Goal: Information Seeking & Learning: Learn about a topic

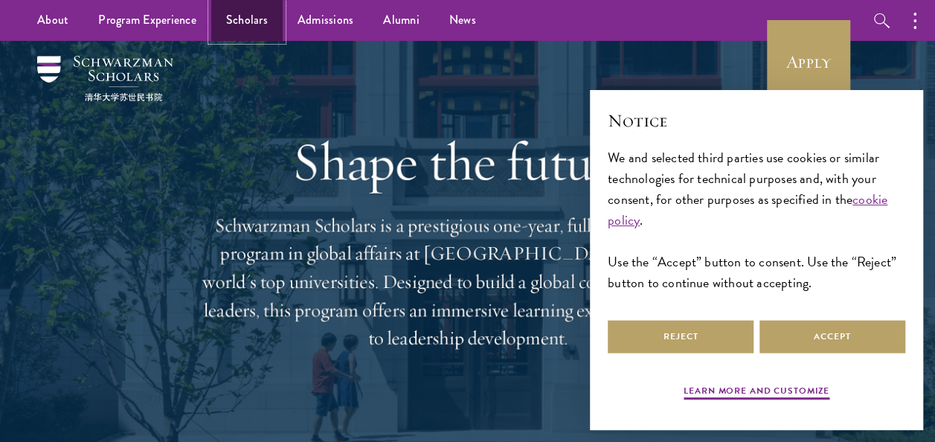
click at [263, 21] on link "Scholars" at bounding box center [246, 20] width 71 height 41
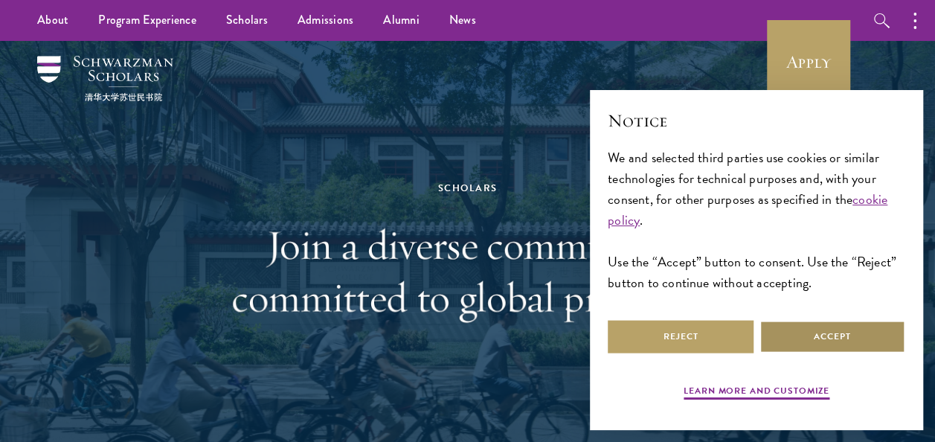
drag, startPoint x: 822, startPoint y: 337, endPoint x: 739, endPoint y: 309, distance: 87.9
click at [822, 336] on button "Accept" at bounding box center [832, 336] width 146 height 33
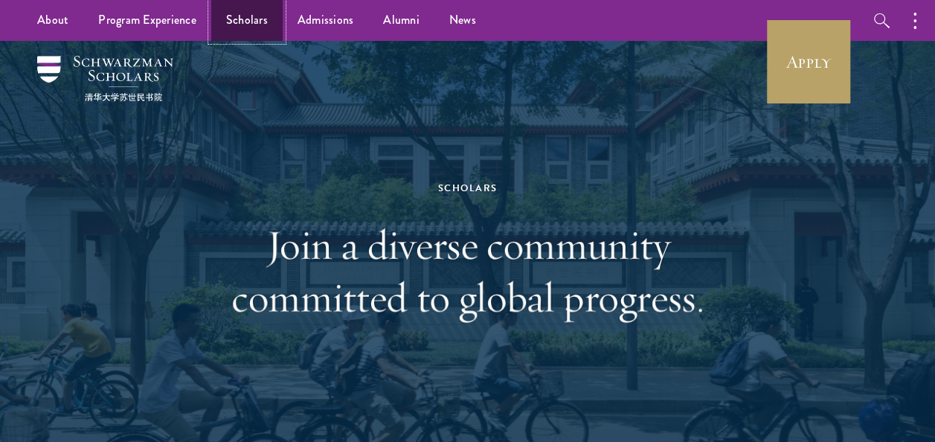
click at [257, 31] on link "Scholars" at bounding box center [246, 20] width 71 height 41
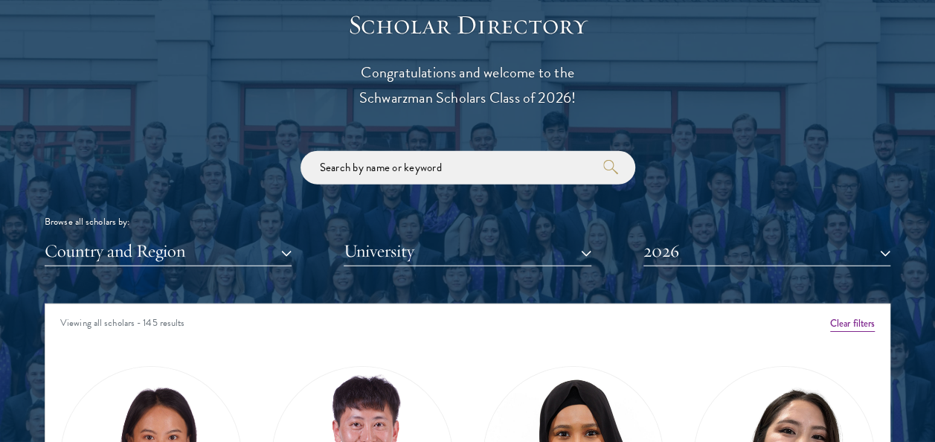
scroll to position [1785, 0]
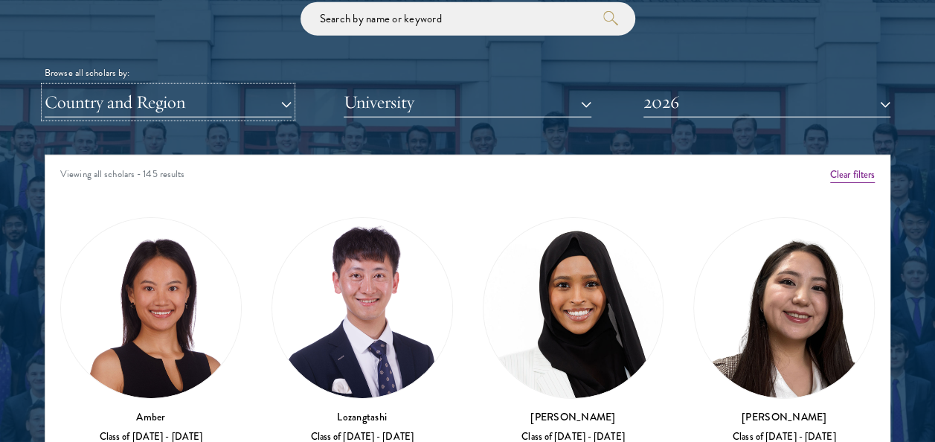
click at [254, 103] on button "Country and Region" at bounding box center [168, 102] width 247 height 30
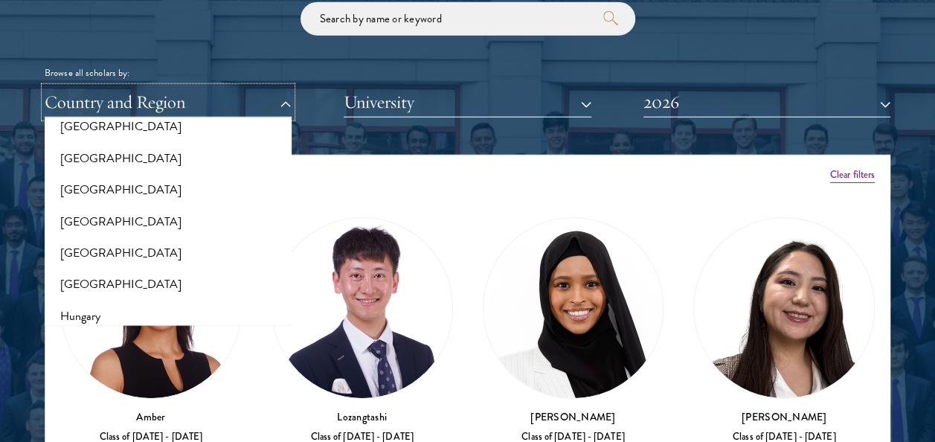
scroll to position [967, 0]
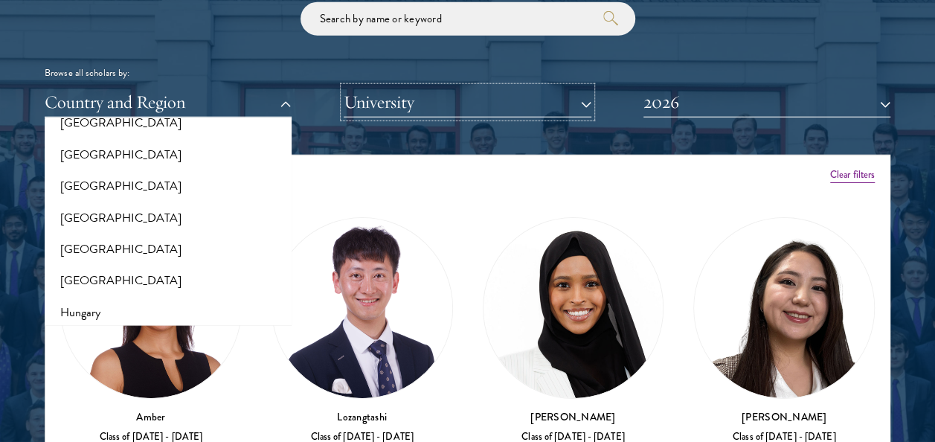
click at [415, 103] on button "University" at bounding box center [467, 102] width 247 height 30
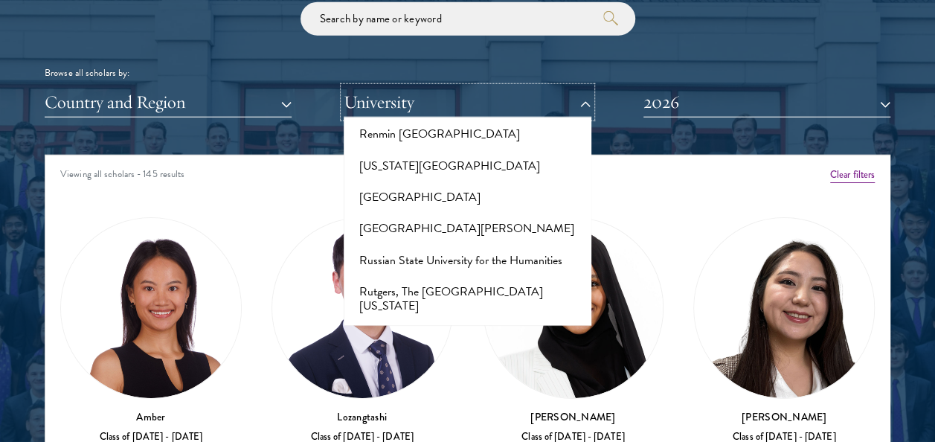
scroll to position [7734, 0]
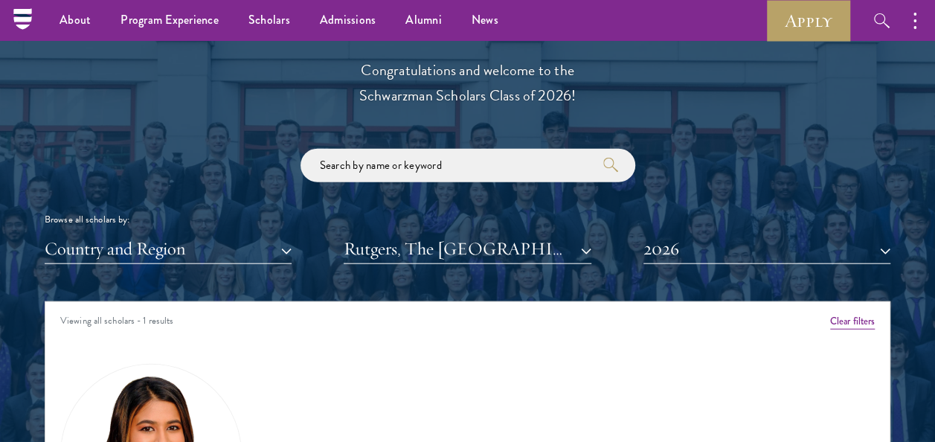
scroll to position [1636, 0]
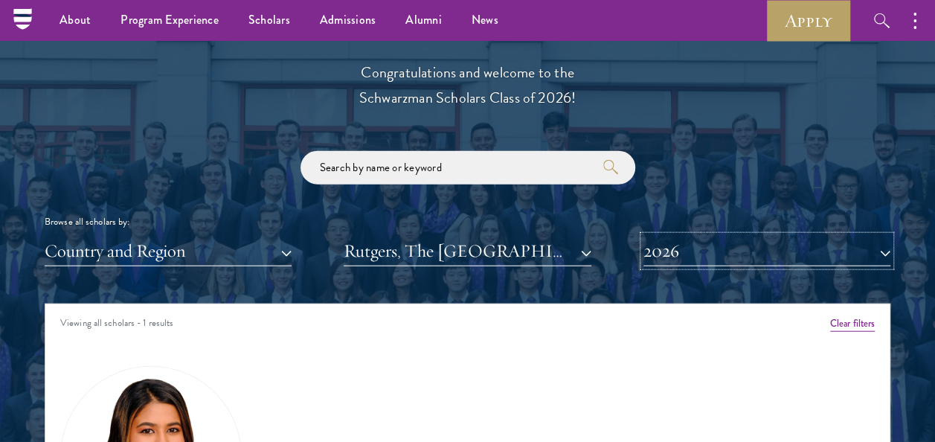
click at [679, 242] on button "2026" at bounding box center [766, 251] width 247 height 30
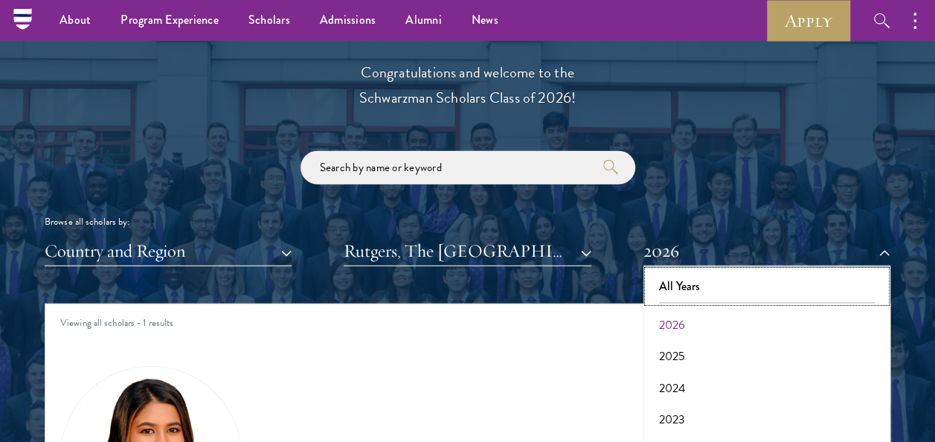
click at [693, 287] on button "All Years" at bounding box center [767, 286] width 238 height 31
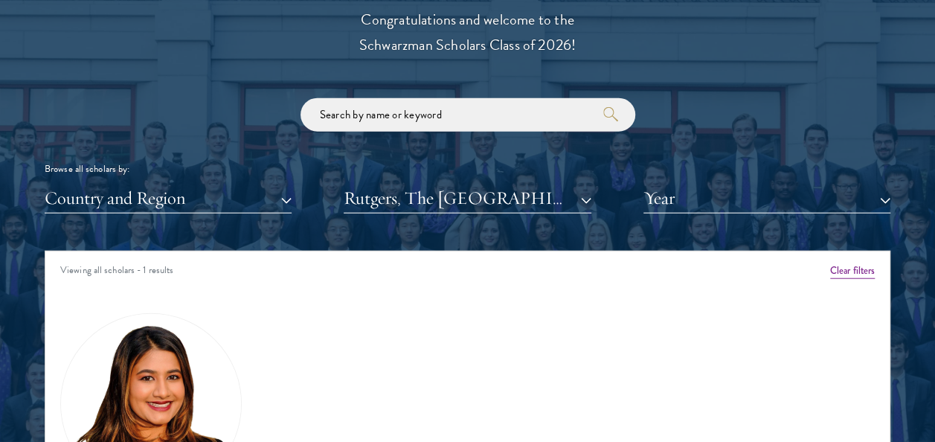
scroll to position [1710, 0]
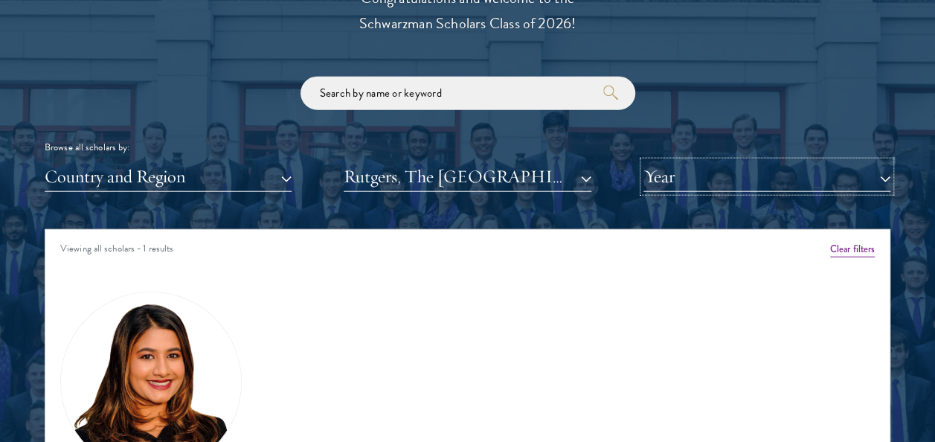
click at [686, 177] on button "Year" at bounding box center [766, 176] width 247 height 30
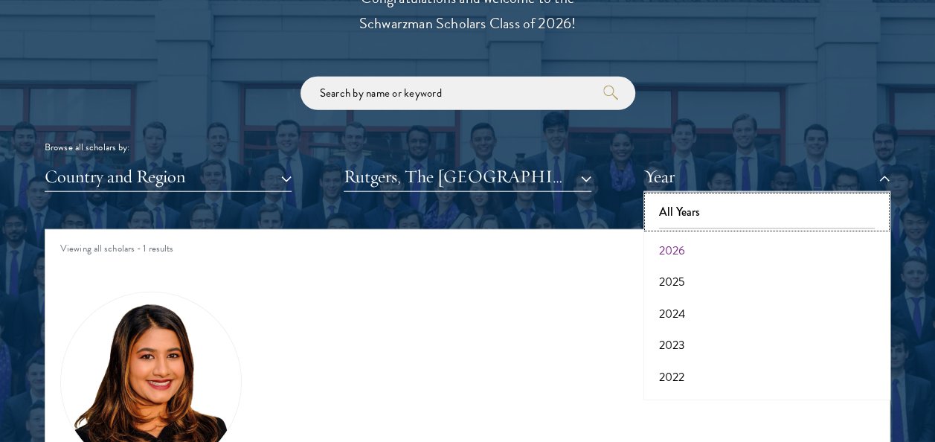
click at [678, 213] on button "All Years" at bounding box center [767, 211] width 238 height 31
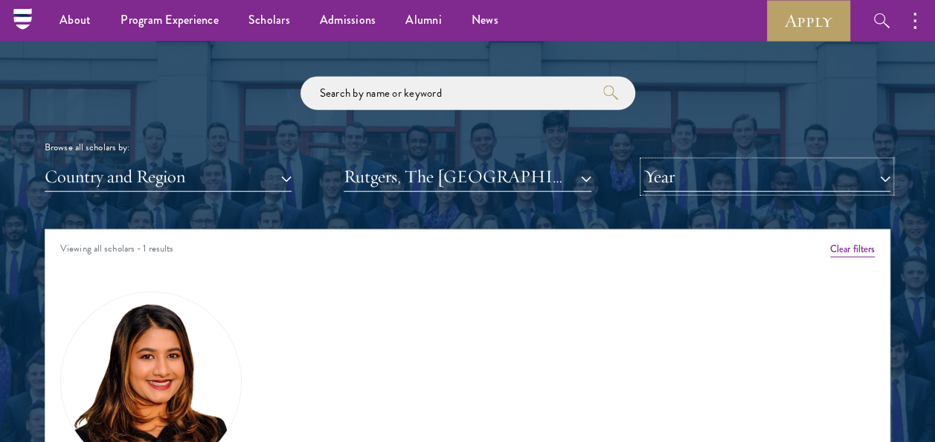
click at [695, 178] on button "Year" at bounding box center [766, 176] width 247 height 30
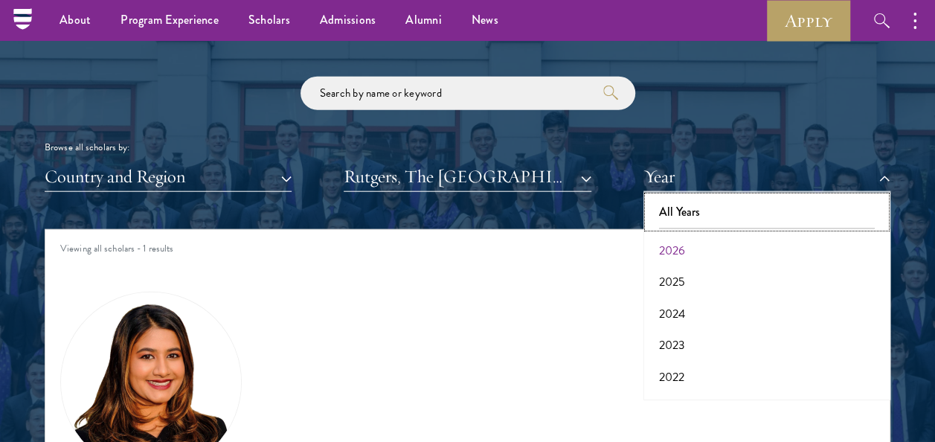
click at [694, 207] on button "All Years" at bounding box center [767, 211] width 238 height 31
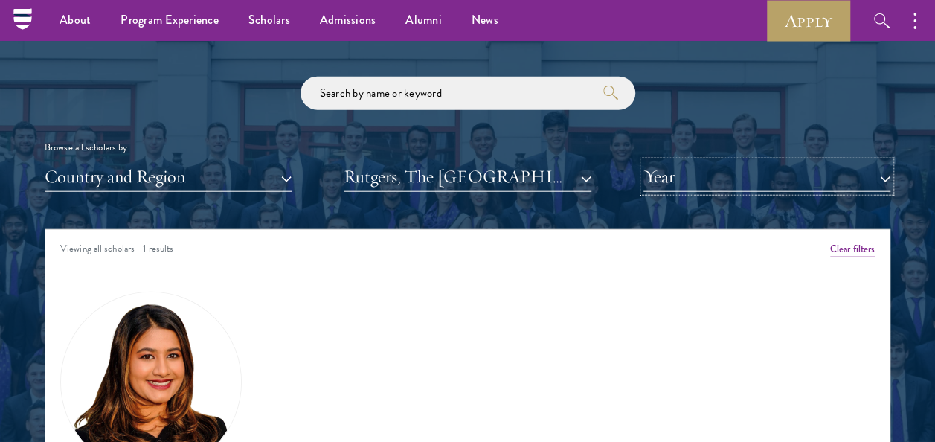
click at [720, 181] on button "Year" at bounding box center [766, 176] width 247 height 30
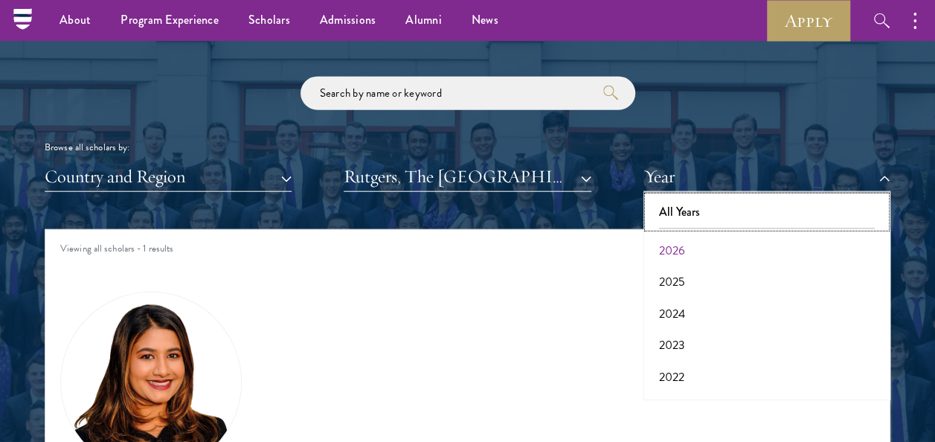
drag, startPoint x: 680, startPoint y: 218, endPoint x: 642, endPoint y: 209, distance: 39.7
click at [680, 217] on button "All Years" at bounding box center [767, 211] width 238 height 31
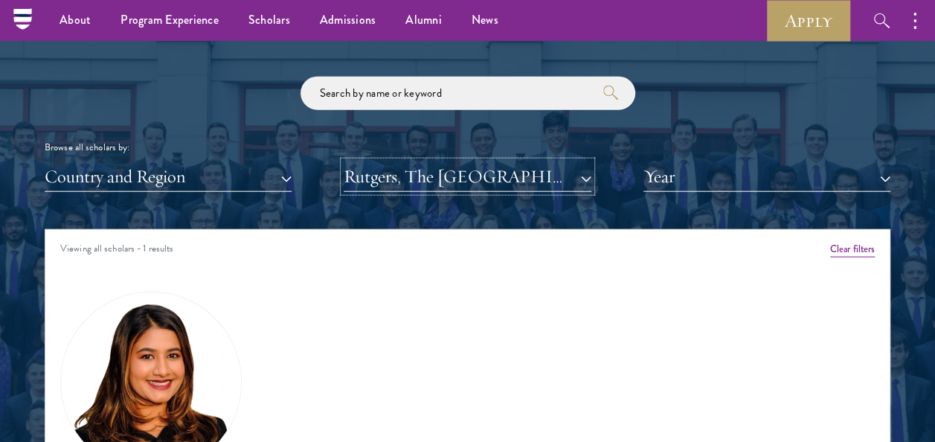
click at [582, 178] on button "Rutgers, The [GEOGRAPHIC_DATA][US_STATE]: [GEOGRAPHIC_DATA]/[GEOGRAPHIC_DATA] C…" at bounding box center [467, 176] width 247 height 30
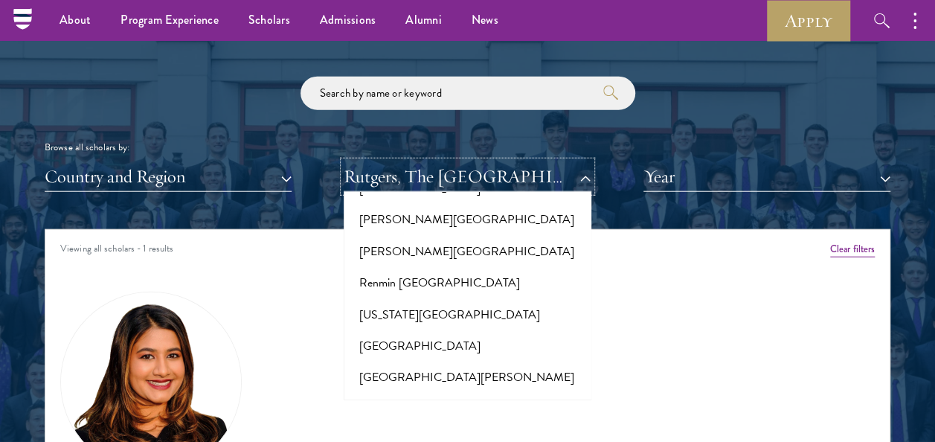
scroll to position [0, 0]
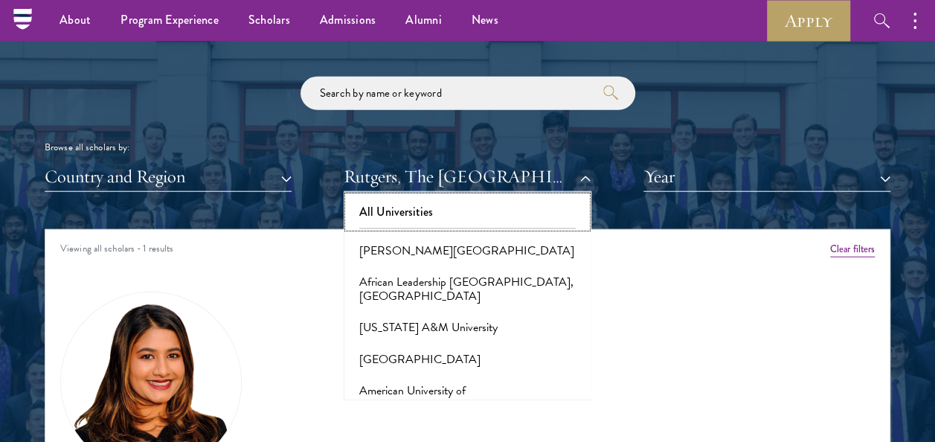
click at [485, 207] on button "All Universities" at bounding box center [467, 211] width 238 height 31
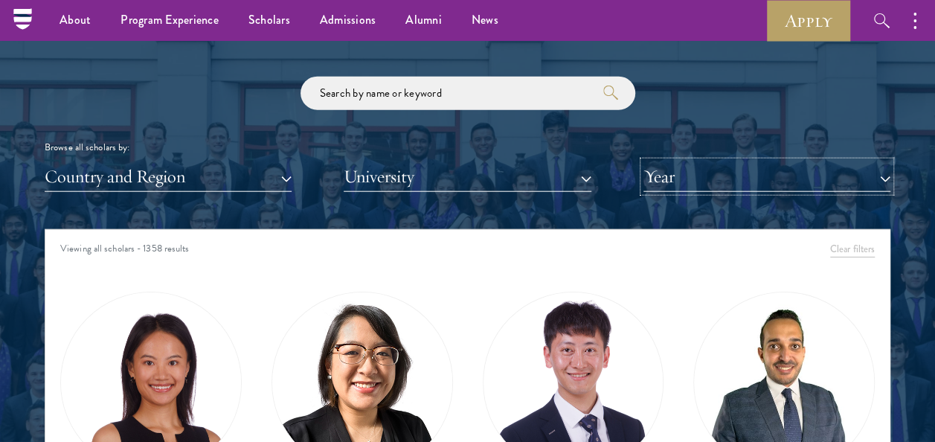
click at [719, 180] on button "Year" at bounding box center [766, 176] width 247 height 30
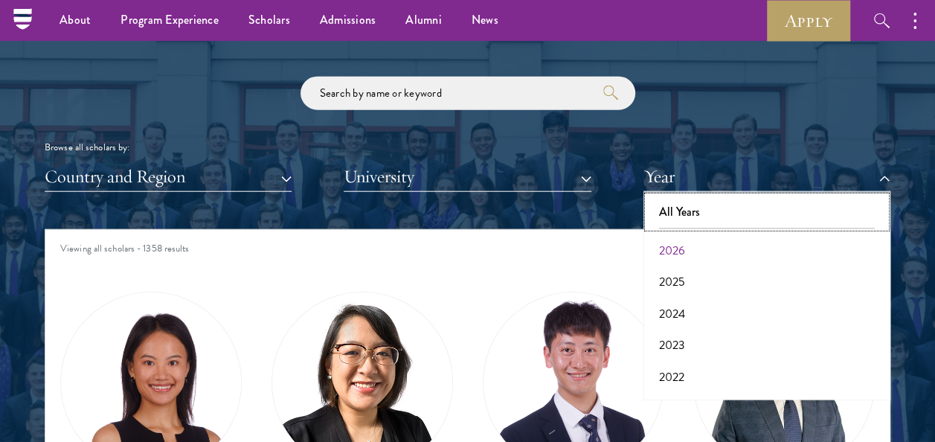
click at [677, 210] on button "All Years" at bounding box center [767, 211] width 238 height 31
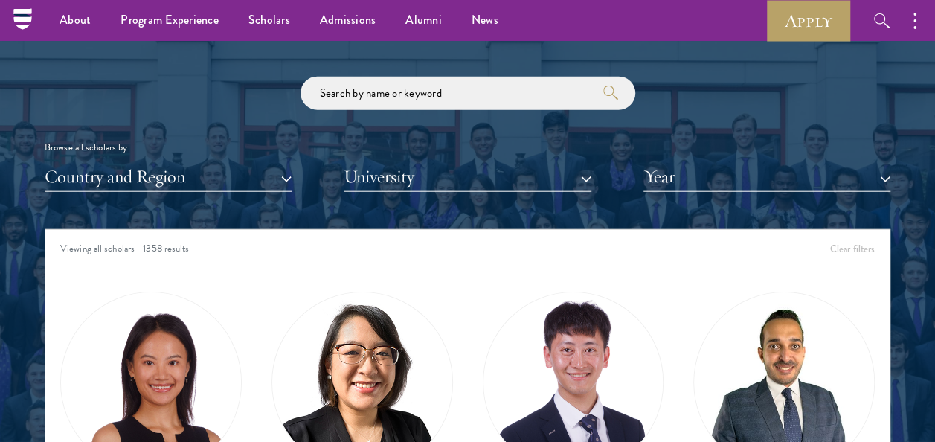
click at [677, 193] on div "Scholar Directory Congratulations and welcome to the Schwarzman Scholars Class …" at bounding box center [467, 305] width 845 height 741
click at [481, 165] on button "University" at bounding box center [467, 176] width 247 height 30
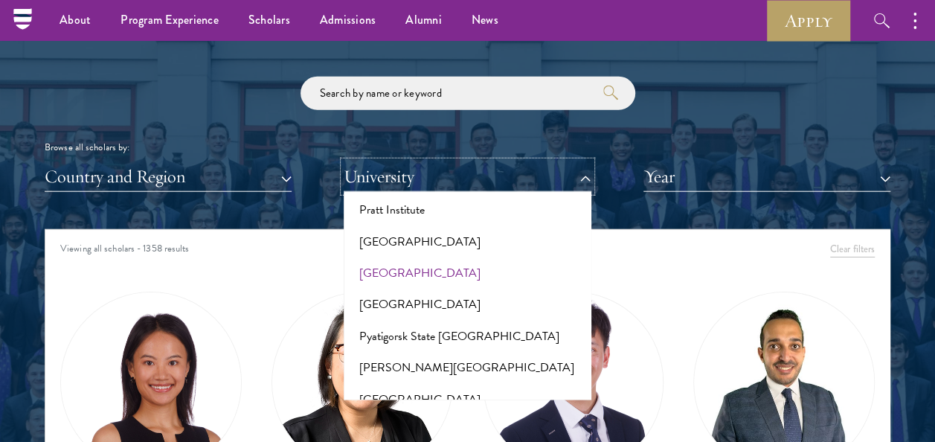
scroll to position [7640, 0]
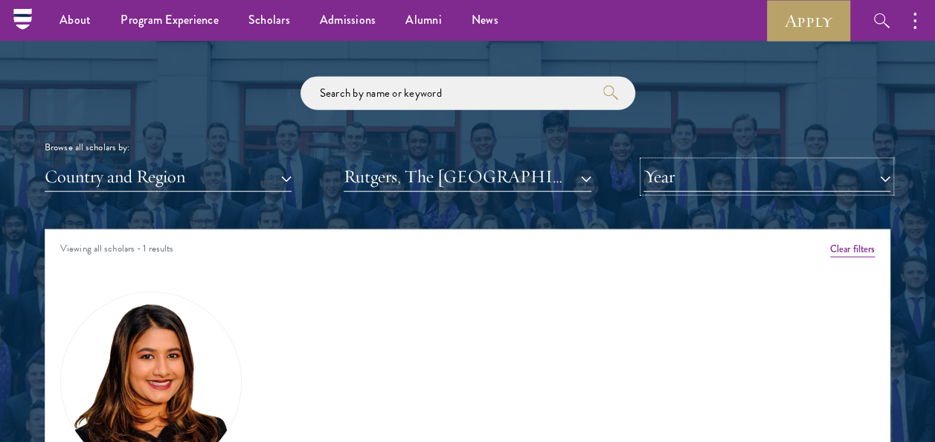
click at [791, 180] on button "Year" at bounding box center [766, 176] width 247 height 30
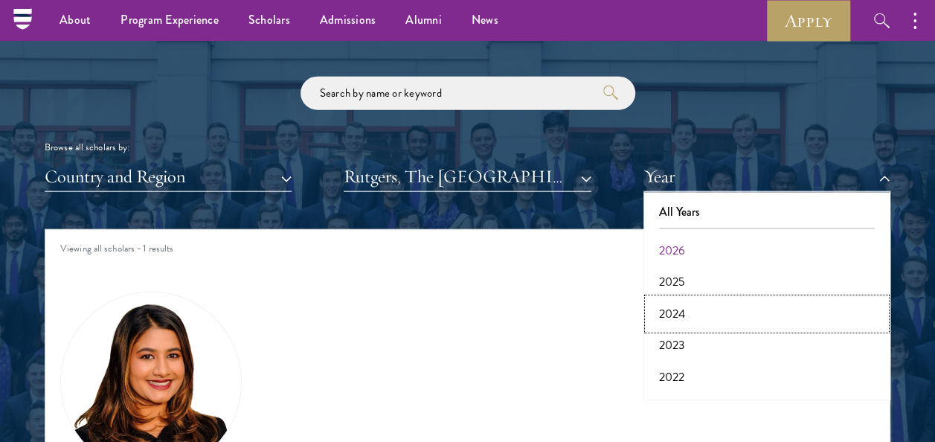
click at [686, 326] on button "2024" at bounding box center [767, 313] width 238 height 31
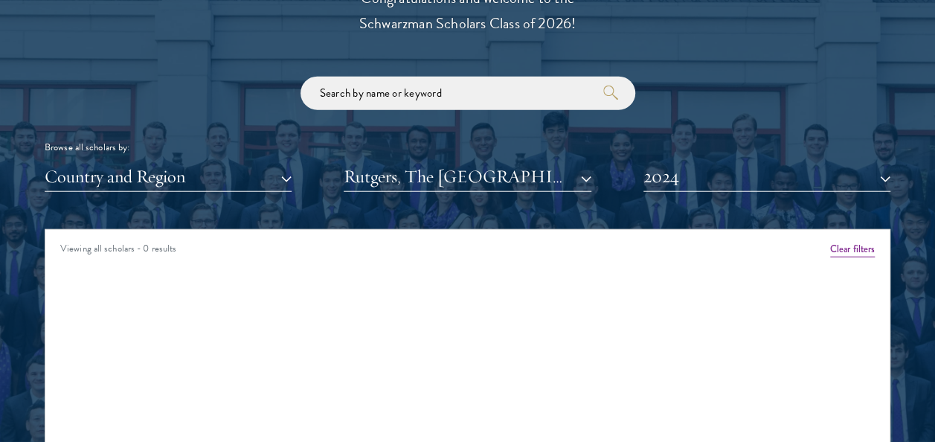
scroll to position [1785, 0]
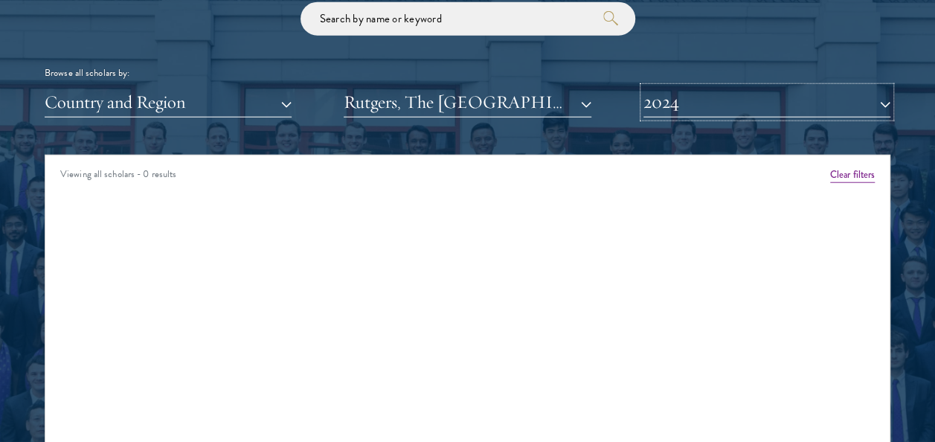
click at [704, 94] on button "2024" at bounding box center [766, 102] width 247 height 30
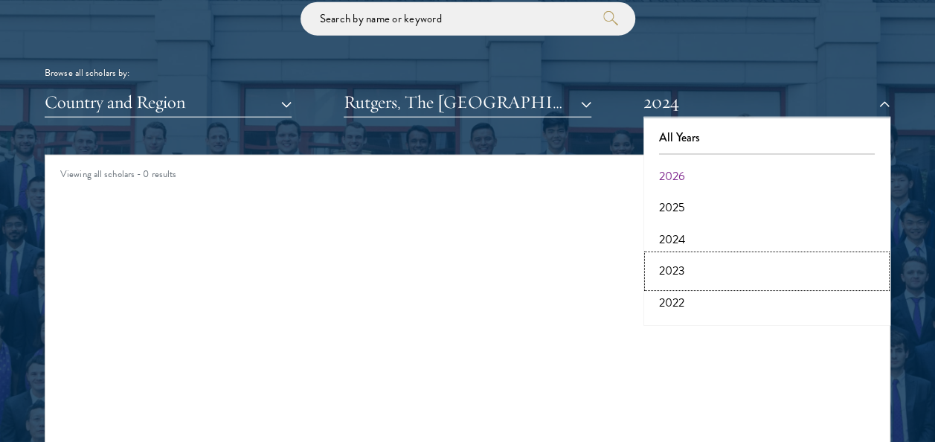
click at [680, 268] on button "2023" at bounding box center [767, 270] width 238 height 31
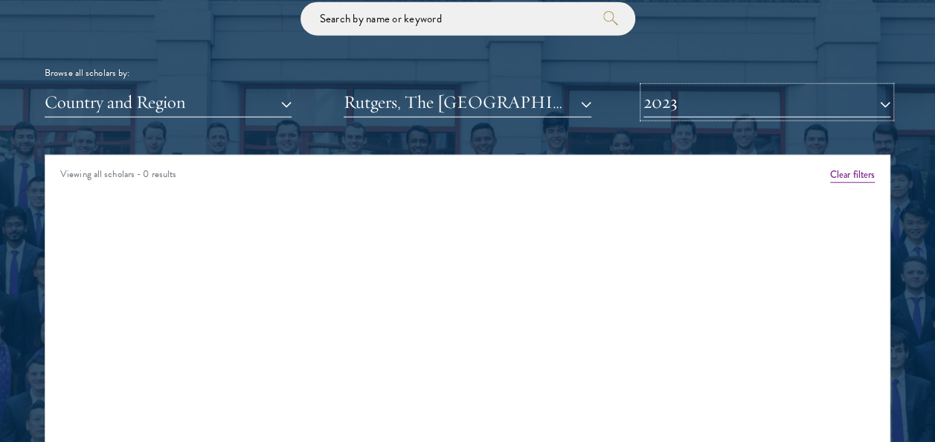
click at [705, 109] on button "2023" at bounding box center [766, 102] width 247 height 30
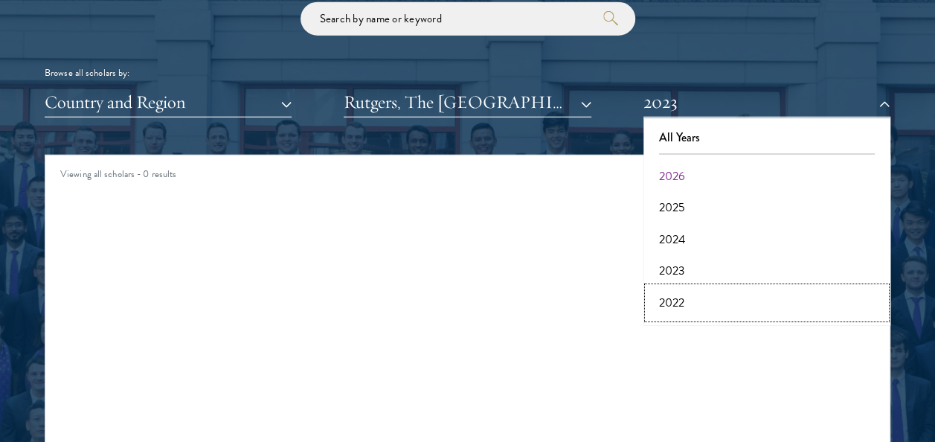
click at [677, 294] on button "2022" at bounding box center [767, 302] width 238 height 31
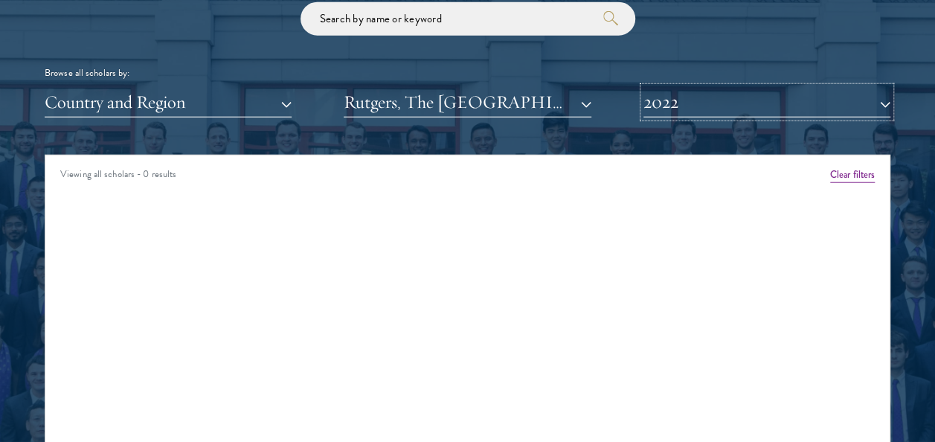
click at [701, 97] on button "2022" at bounding box center [766, 102] width 247 height 30
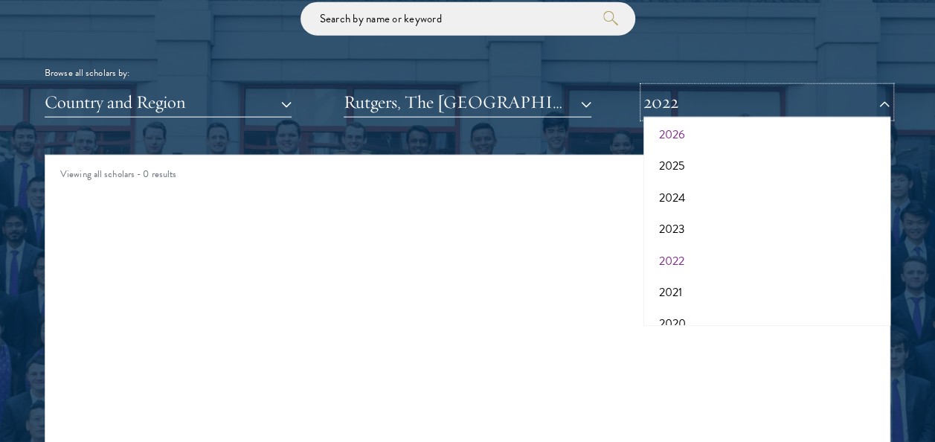
scroll to position [74, 0]
click at [680, 259] on button "2021" at bounding box center [767, 259] width 238 height 31
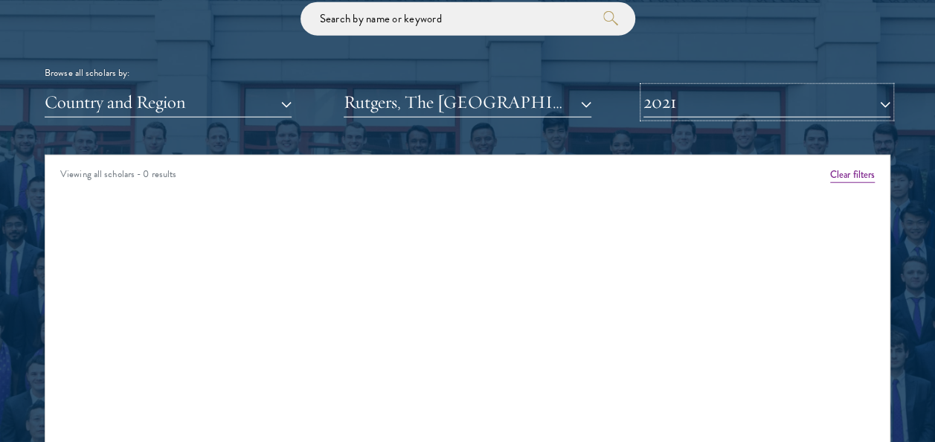
click at [704, 104] on button "2021" at bounding box center [766, 102] width 247 height 30
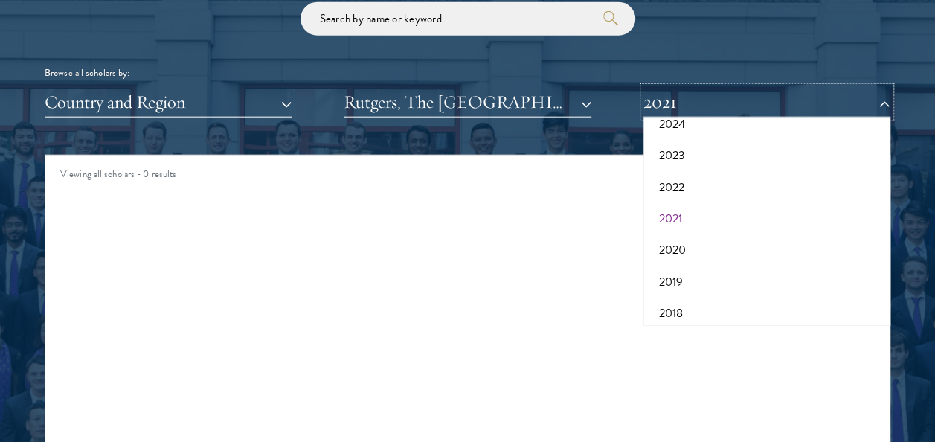
scroll to position [149, 0]
click at [687, 214] on button "2020" at bounding box center [767, 216] width 238 height 31
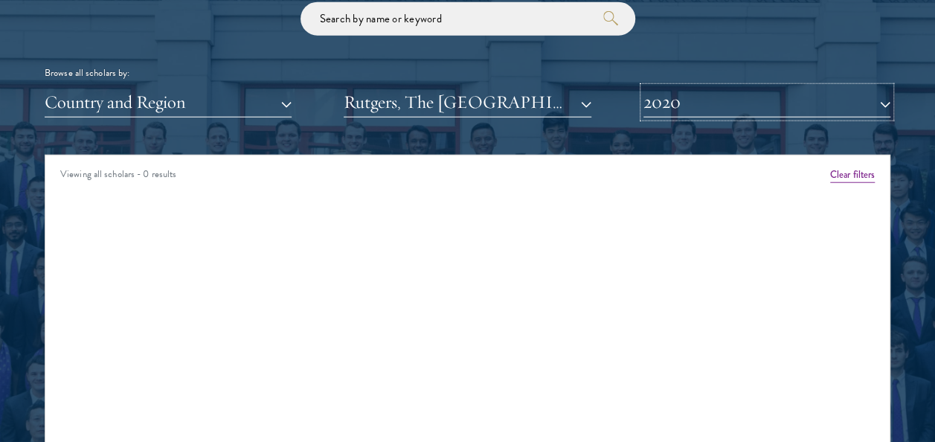
click at [691, 115] on button "2020" at bounding box center [766, 102] width 247 height 30
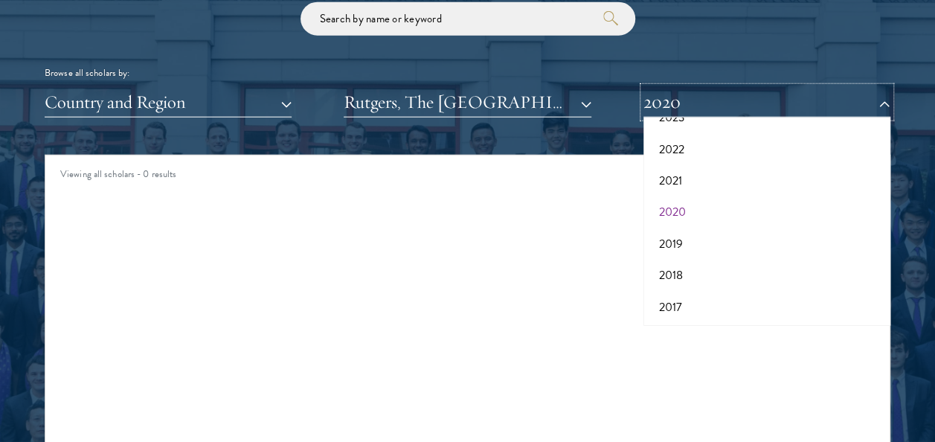
scroll to position [154, 0]
click at [680, 236] on button "2019" at bounding box center [767, 243] width 238 height 31
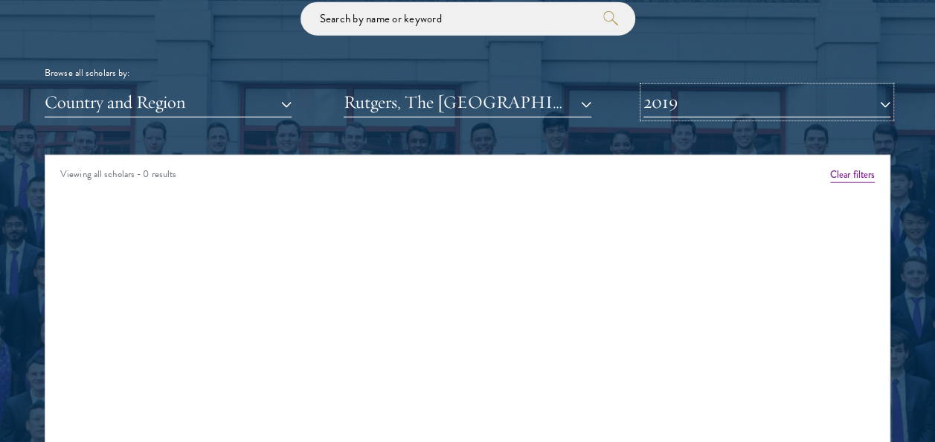
click at [712, 102] on button "2019" at bounding box center [766, 102] width 247 height 30
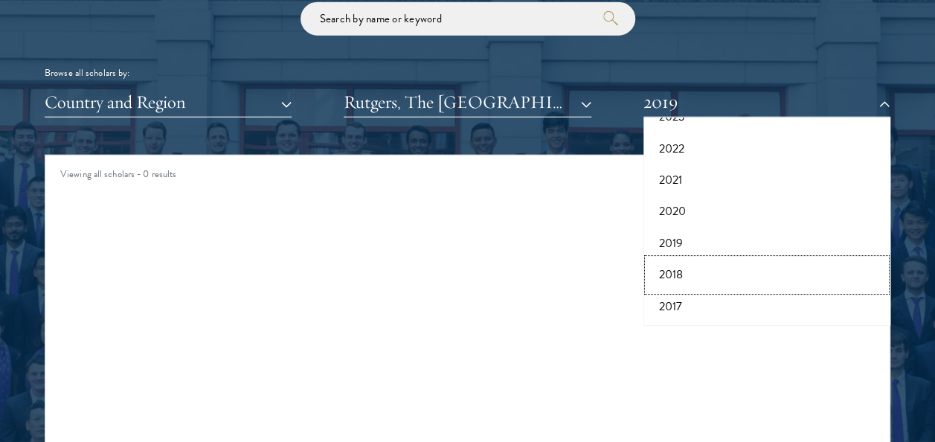
click at [683, 262] on button "2018" at bounding box center [767, 274] width 238 height 31
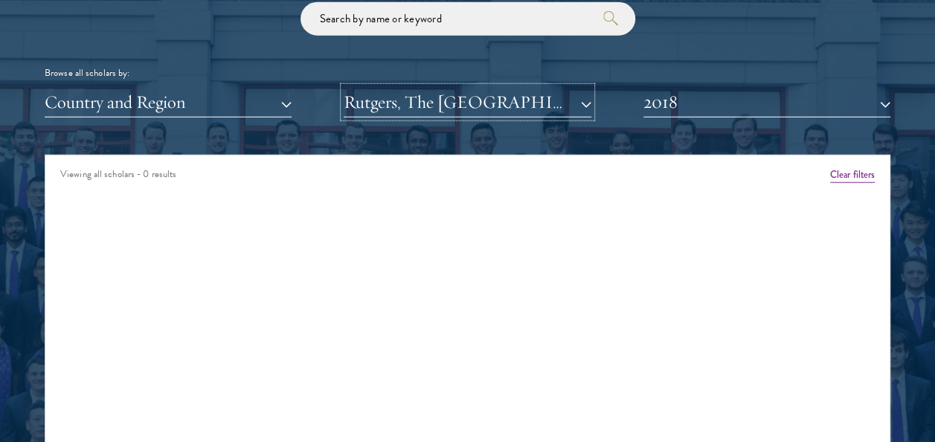
click at [580, 97] on button "Rutgers, The [GEOGRAPHIC_DATA][US_STATE]: [GEOGRAPHIC_DATA]/[GEOGRAPHIC_DATA] C…" at bounding box center [467, 102] width 247 height 30
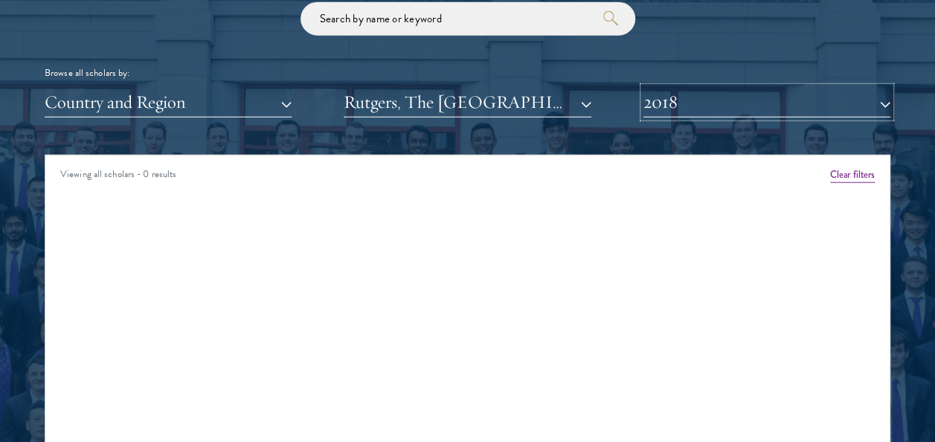
click at [671, 104] on button "2018" at bounding box center [766, 102] width 247 height 30
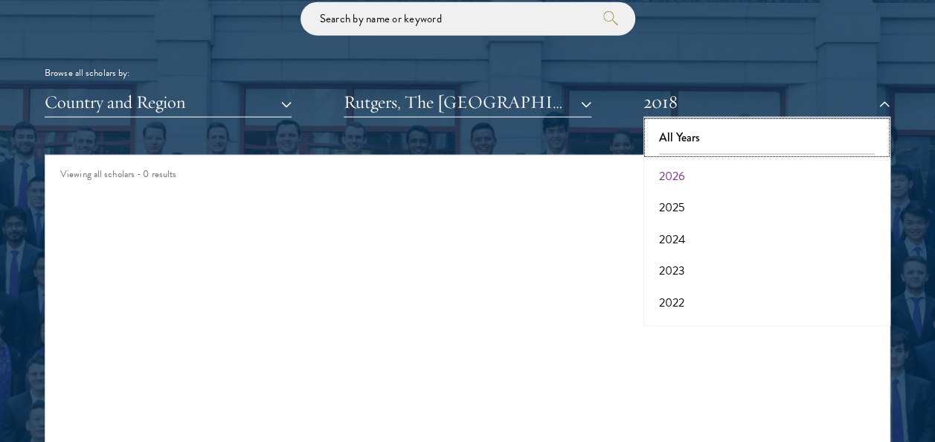
click at [695, 136] on button "All Years" at bounding box center [767, 137] width 238 height 31
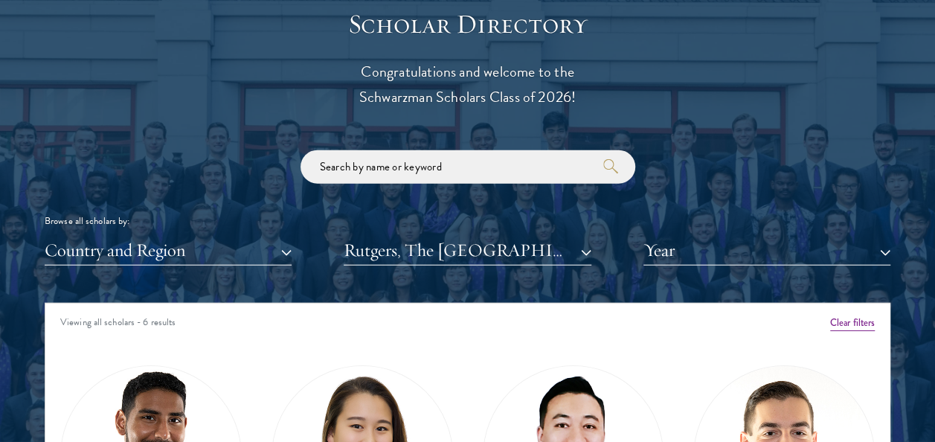
scroll to position [1487, 0]
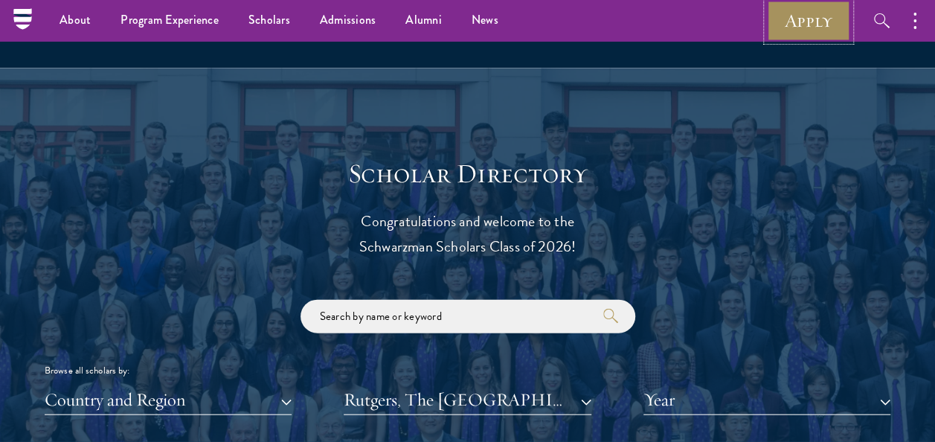
click at [835, 30] on link "Apply" at bounding box center [808, 20] width 83 height 41
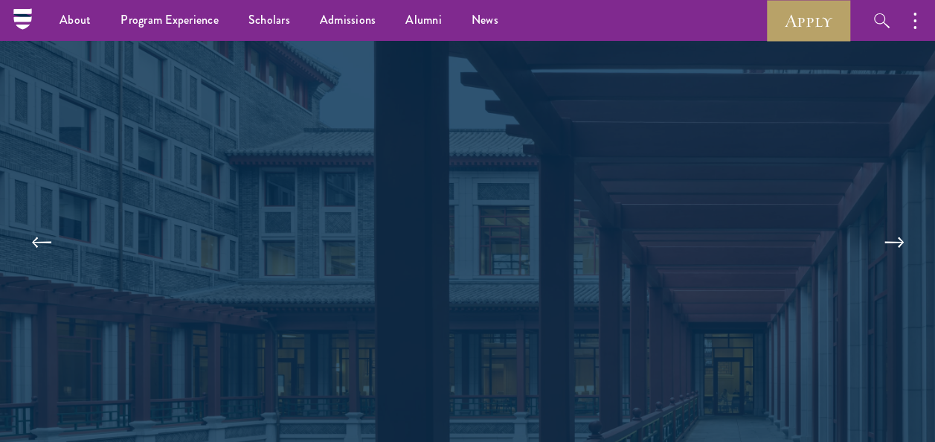
scroll to position [3123, 0]
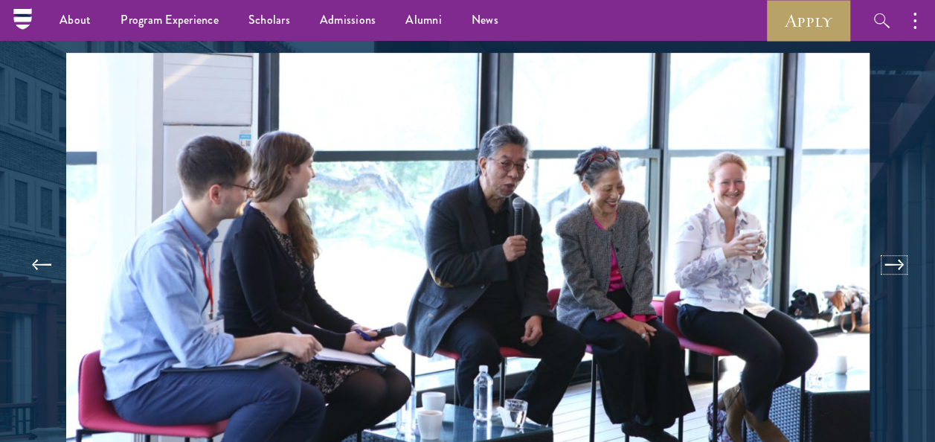
click at [898, 259] on button at bounding box center [893, 265] width 49 height 42
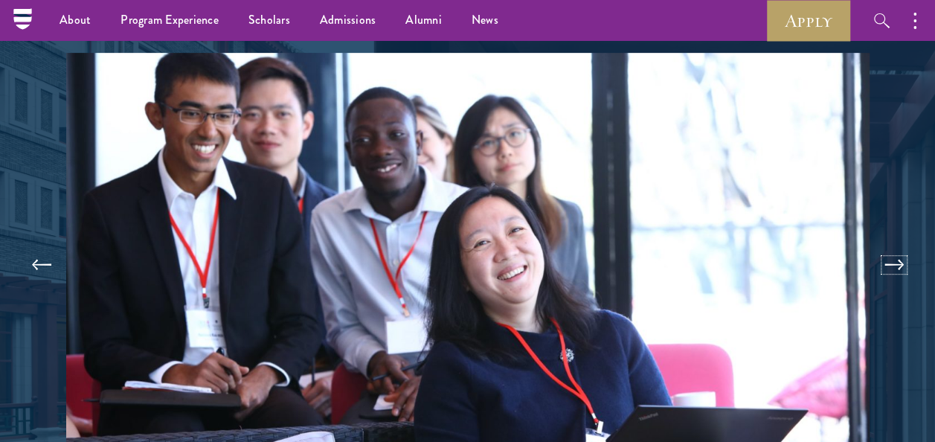
click at [889, 260] on button at bounding box center [893, 265] width 49 height 42
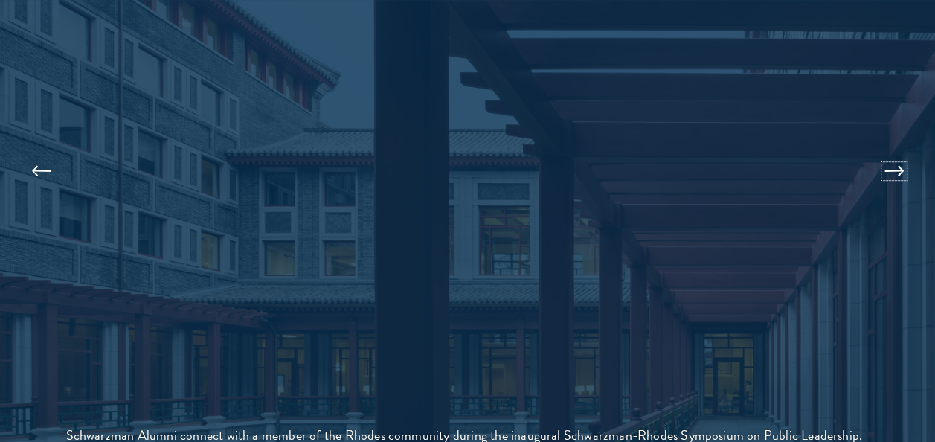
scroll to position [3198, 0]
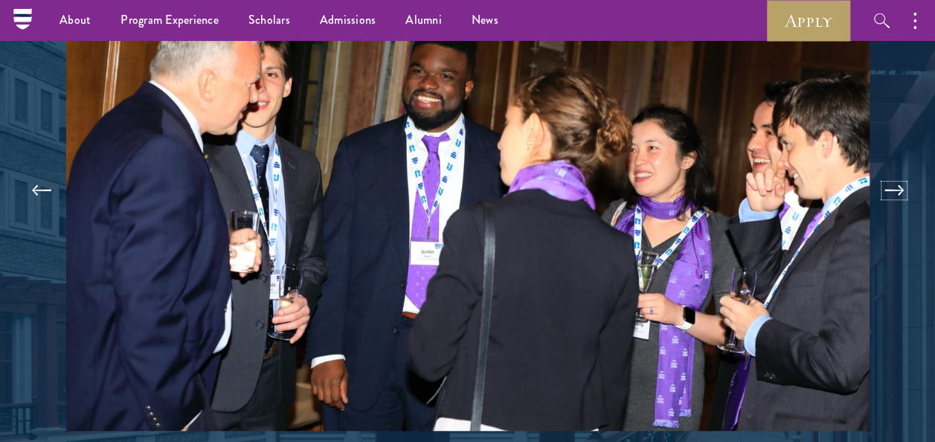
click at [897, 189] on button at bounding box center [893, 191] width 49 height 42
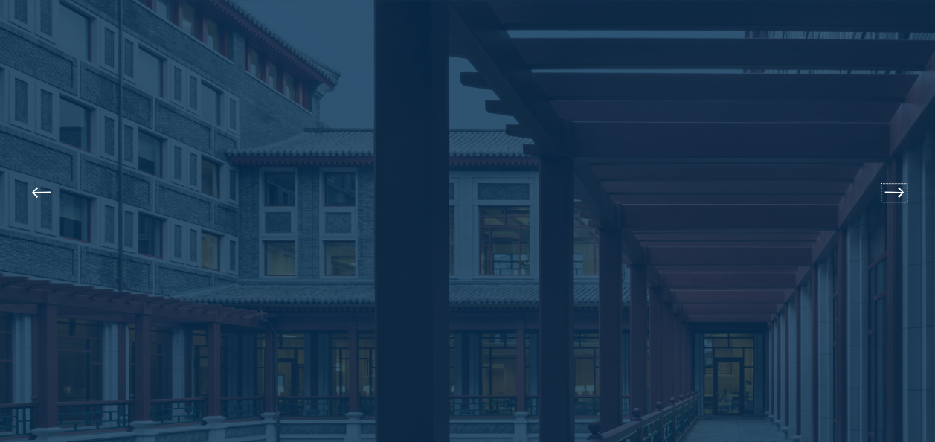
scroll to position [3208, 0]
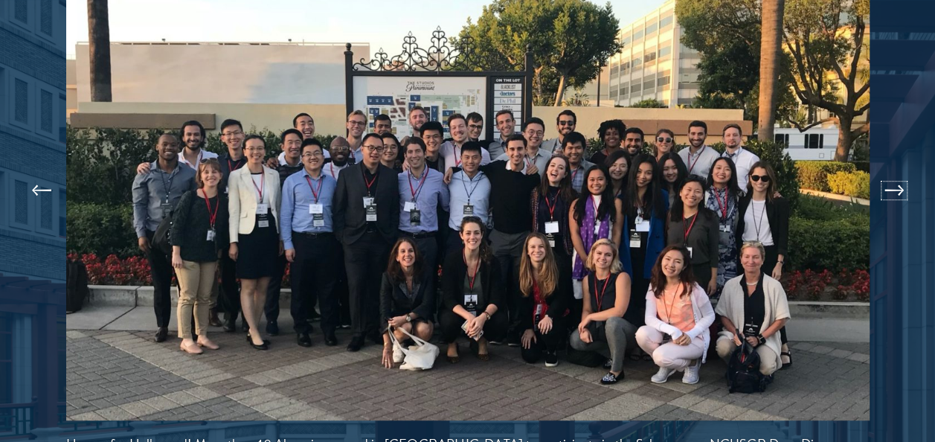
click at [897, 189] on button at bounding box center [893, 191] width 49 height 42
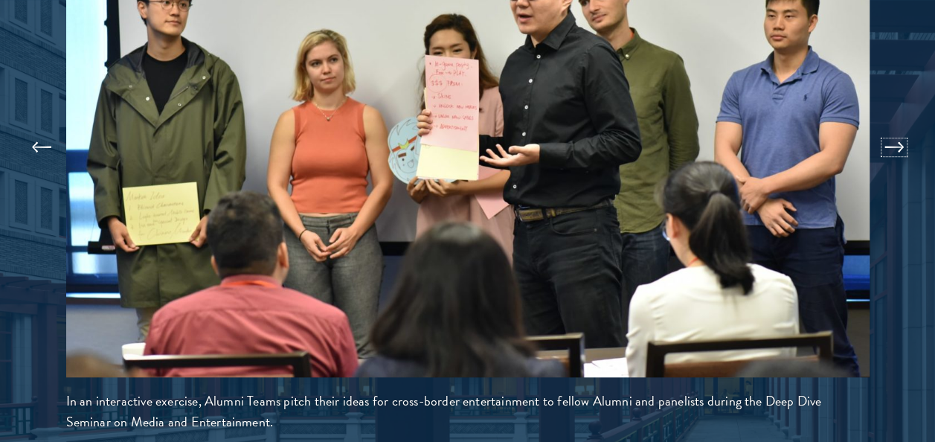
scroll to position [3282, 0]
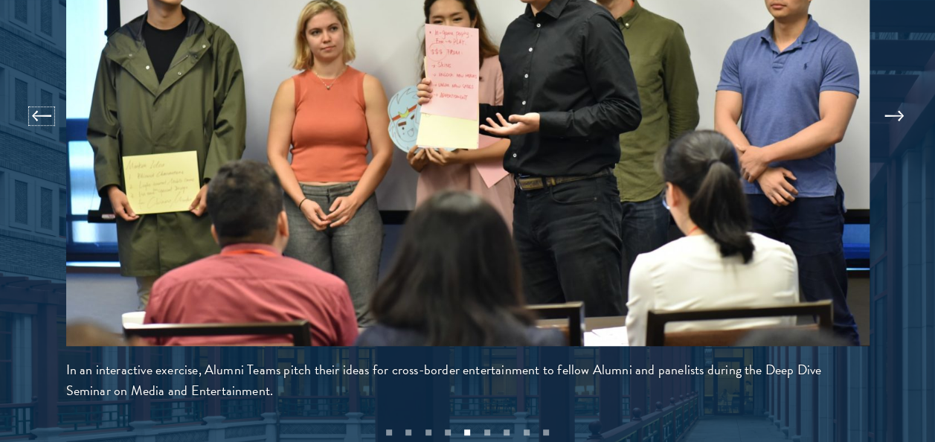
click at [39, 113] on button at bounding box center [41, 116] width 49 height 42
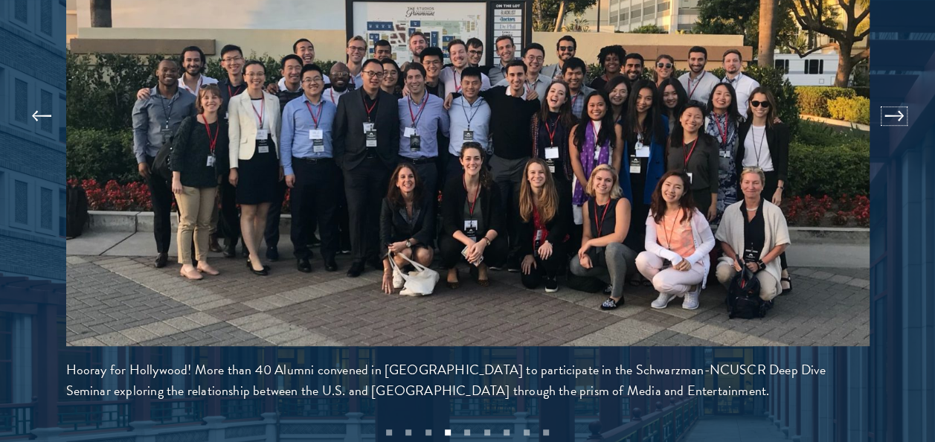
click at [898, 115] on button at bounding box center [893, 116] width 49 height 42
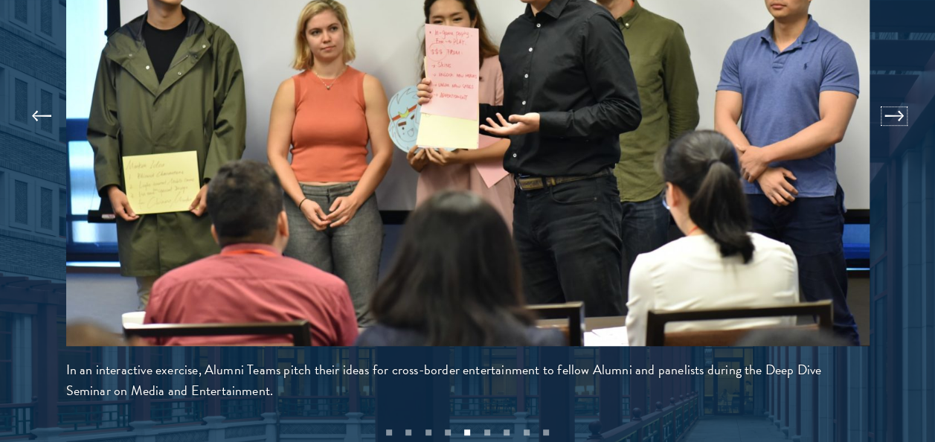
click at [898, 115] on button at bounding box center [893, 116] width 49 height 42
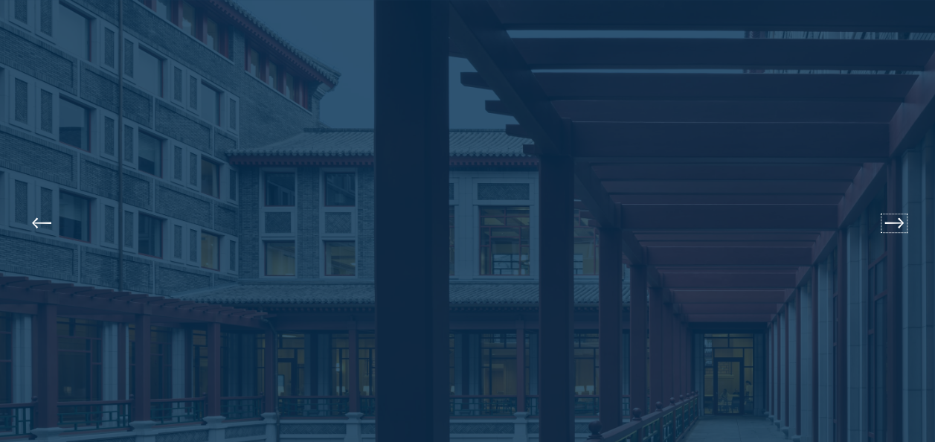
scroll to position [3208, 0]
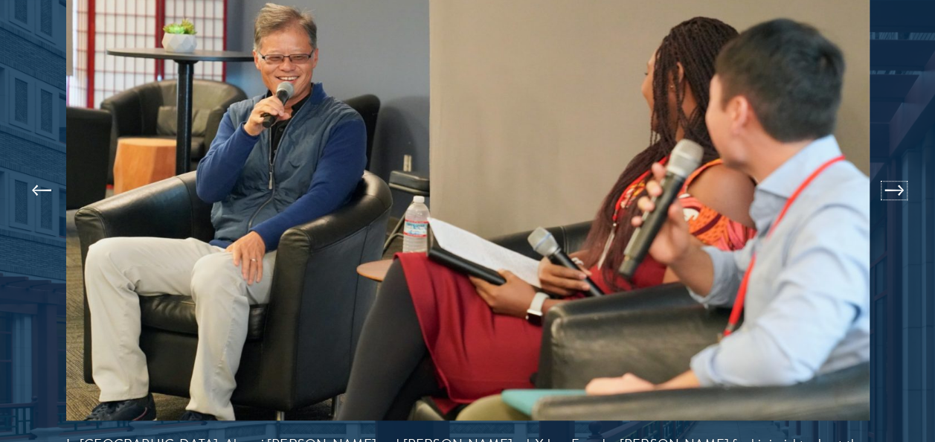
click at [903, 188] on button at bounding box center [893, 191] width 49 height 42
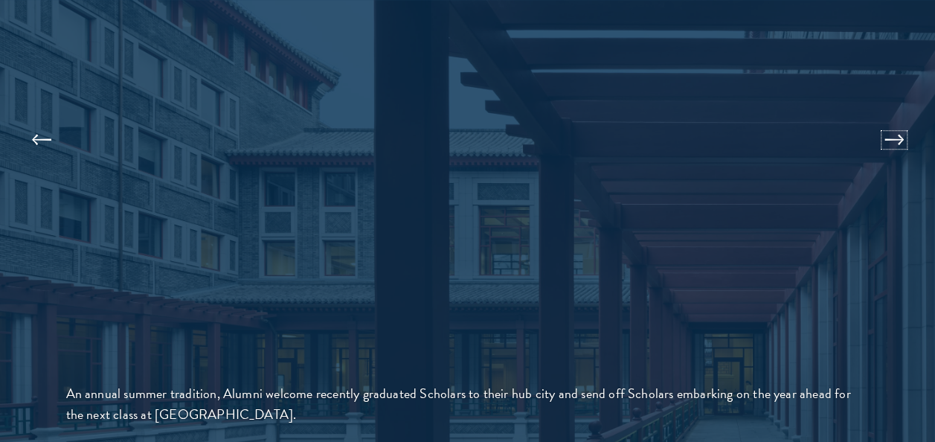
scroll to position [3282, 0]
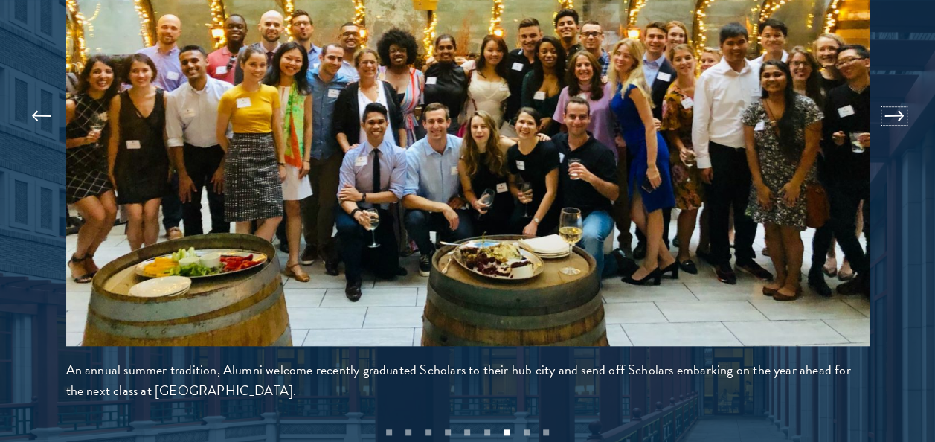
click at [901, 113] on button at bounding box center [893, 116] width 49 height 42
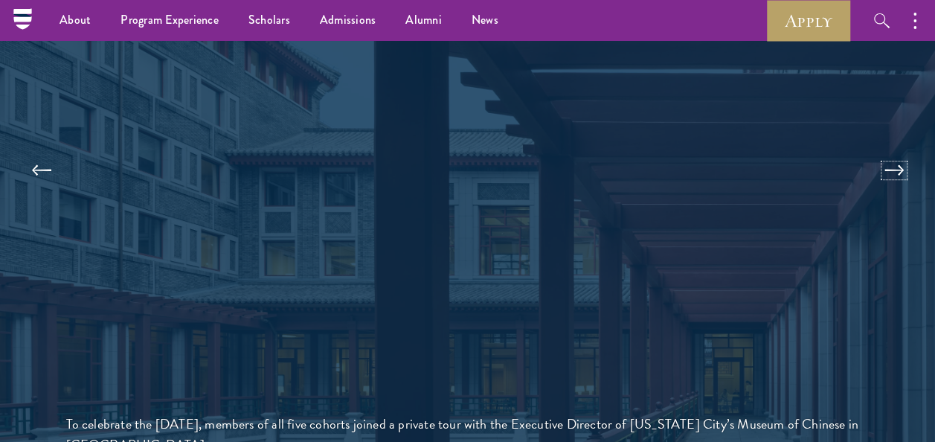
scroll to position [3208, 0]
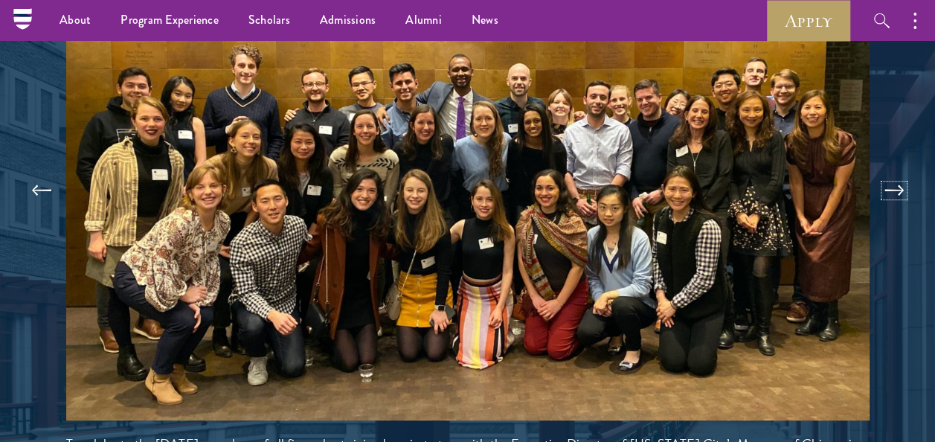
click at [895, 193] on button at bounding box center [893, 191] width 49 height 42
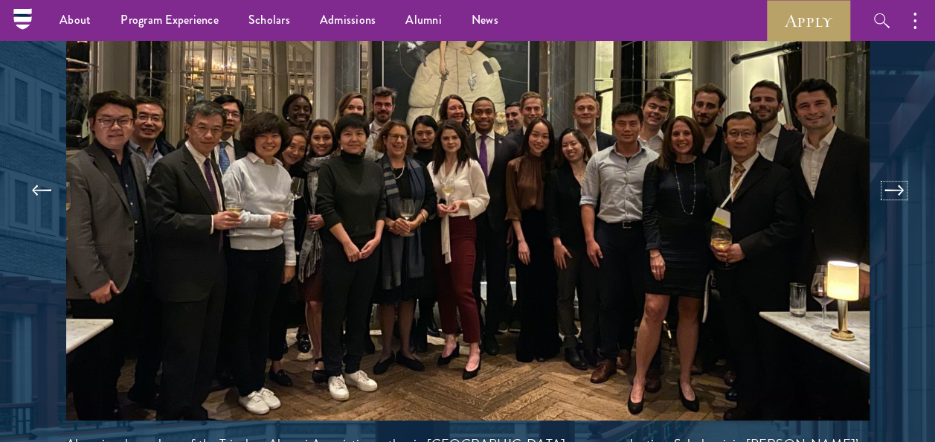
click at [900, 187] on button at bounding box center [893, 191] width 49 height 42
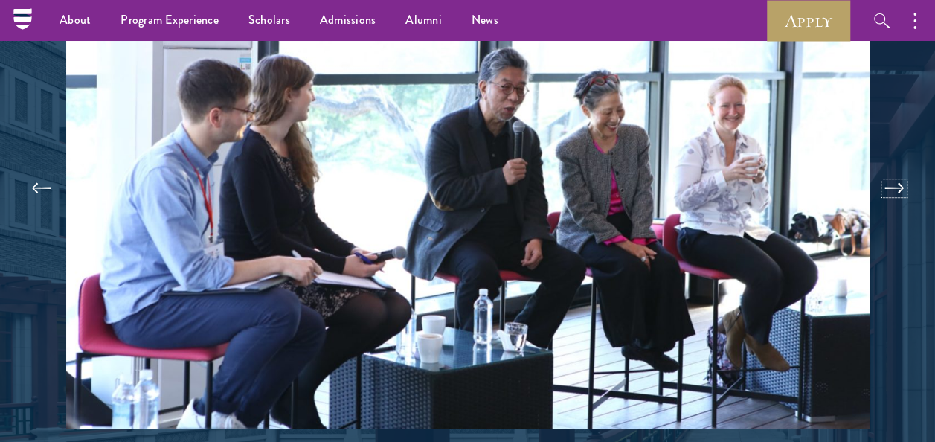
scroll to position [3198, 0]
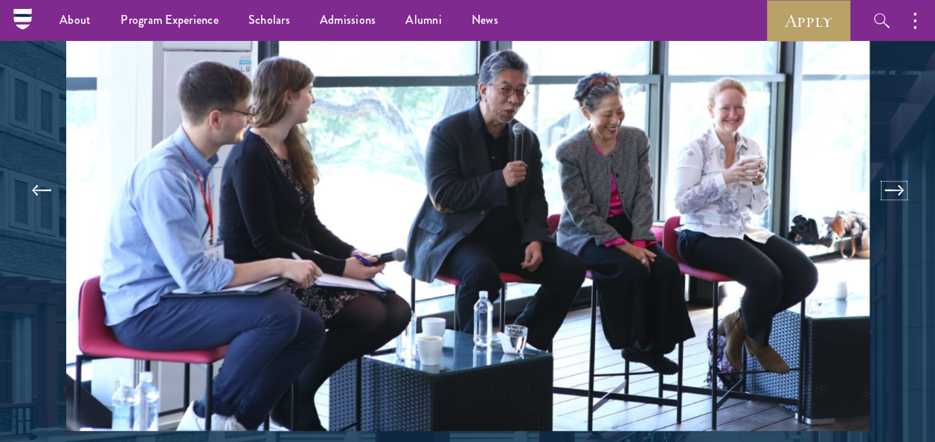
click at [900, 187] on button at bounding box center [893, 191] width 49 height 42
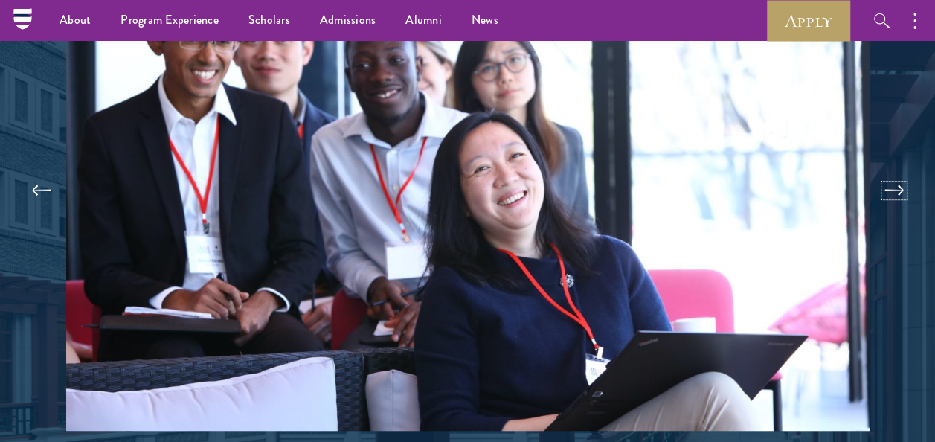
click at [900, 187] on button at bounding box center [893, 191] width 49 height 42
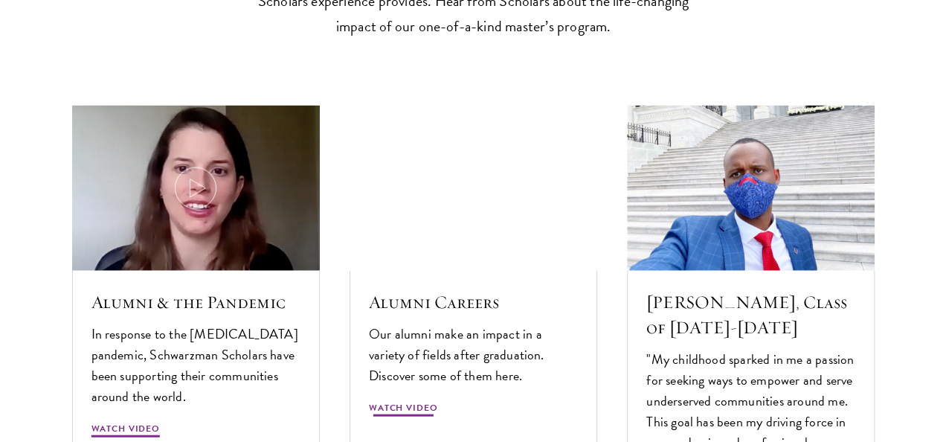
scroll to position [4387, 0]
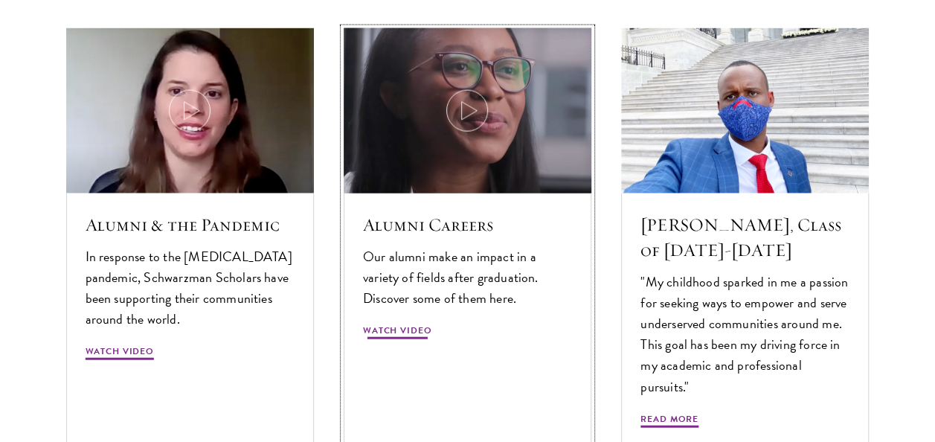
click at [478, 110] on img at bounding box center [466, 110] width 263 height 175
